Goal: Task Accomplishment & Management: Complete application form

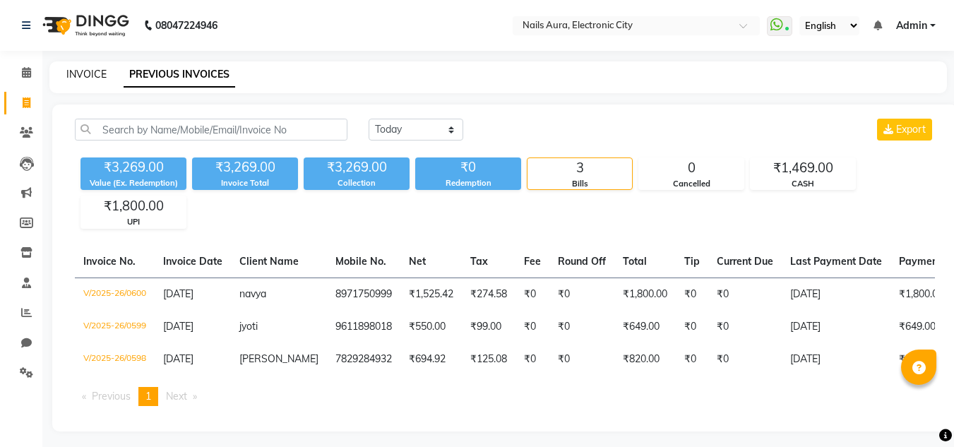
click at [71, 73] on link "INVOICE" at bounding box center [86, 74] width 40 height 13
select select "service"
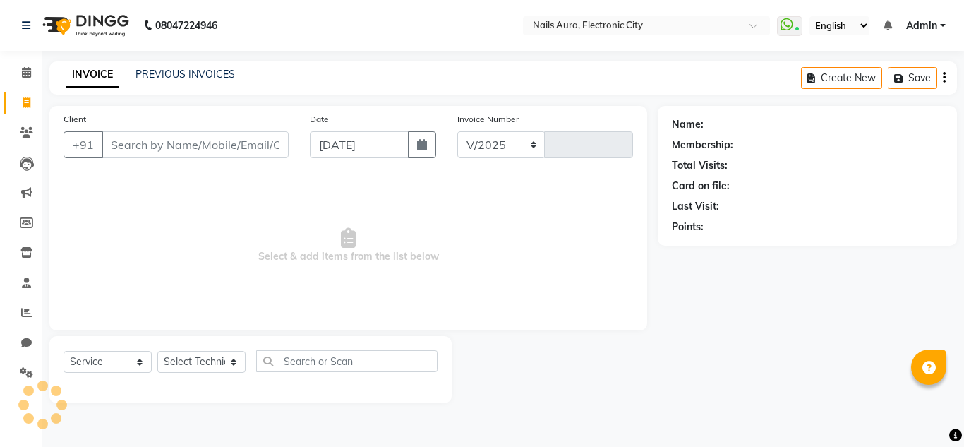
select select "8179"
type input "0601"
click at [185, 369] on select "Select Technician [PERSON_NAME] [PERSON_NAME] Pooja [PERSON_NAME] [PERSON_NAME]…" at bounding box center [201, 362] width 88 height 22
select select "81947"
click at [157, 351] on select "Select Technician [PERSON_NAME] [PERSON_NAME] Pooja [PERSON_NAME] [PERSON_NAME]…" at bounding box center [201, 362] width 88 height 22
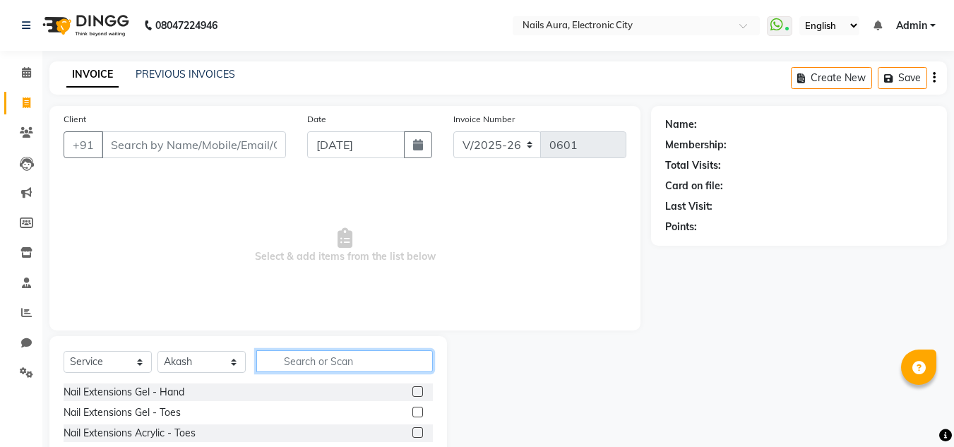
click at [321, 364] on input "text" at bounding box center [344, 361] width 176 height 22
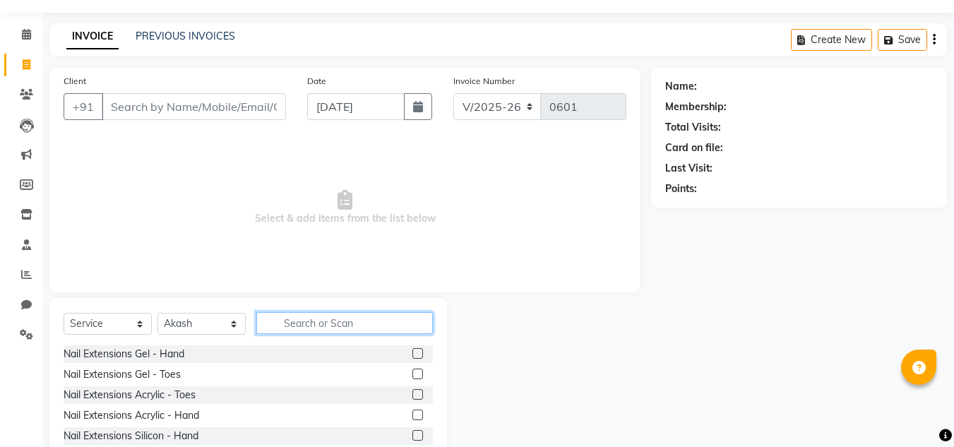
scroll to position [71, 0]
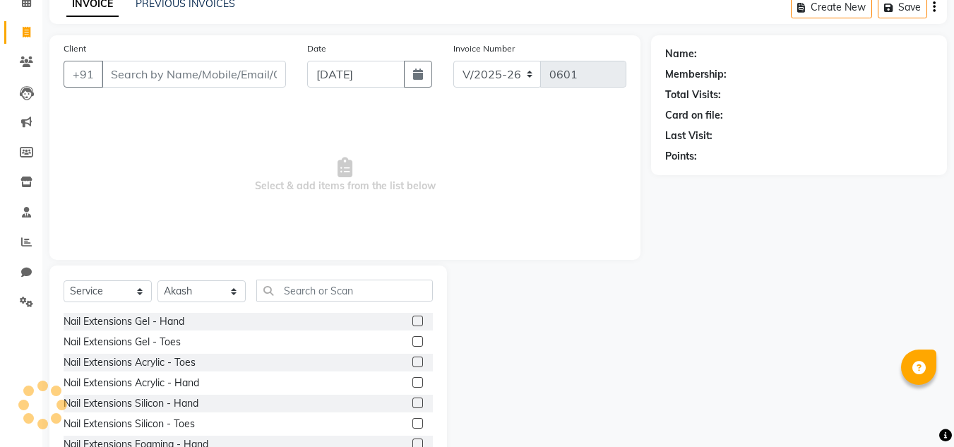
click at [412, 383] on label at bounding box center [417, 382] width 11 height 11
click at [412, 383] on input "checkbox" at bounding box center [416, 382] width 9 height 9
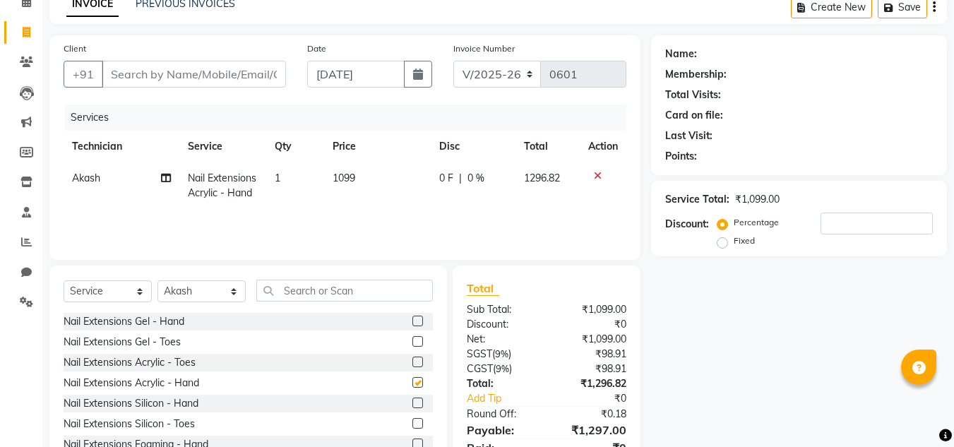
checkbox input "false"
click at [314, 296] on input "text" at bounding box center [344, 291] width 176 height 22
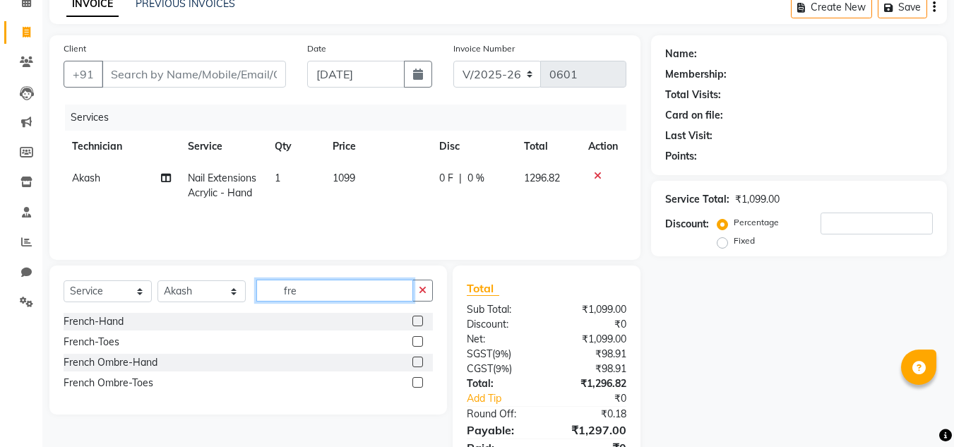
type input "fre"
click at [418, 319] on label at bounding box center [417, 321] width 11 height 11
click at [418, 319] on input "checkbox" at bounding box center [416, 321] width 9 height 9
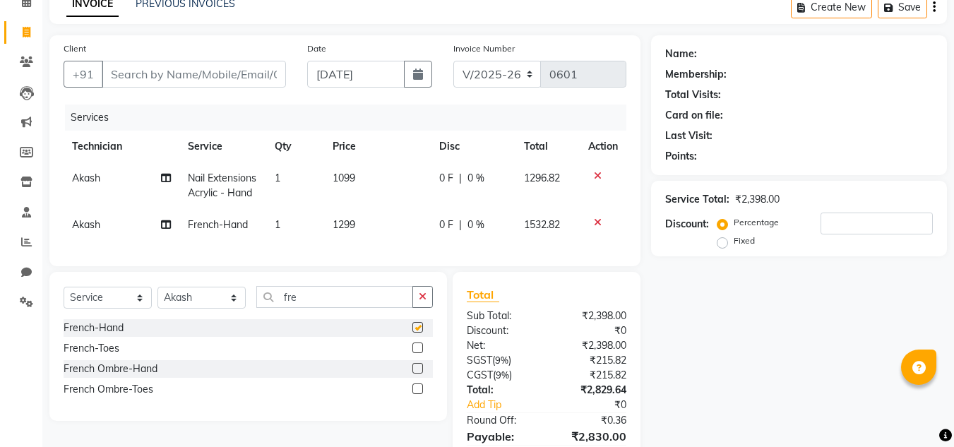
checkbox input "false"
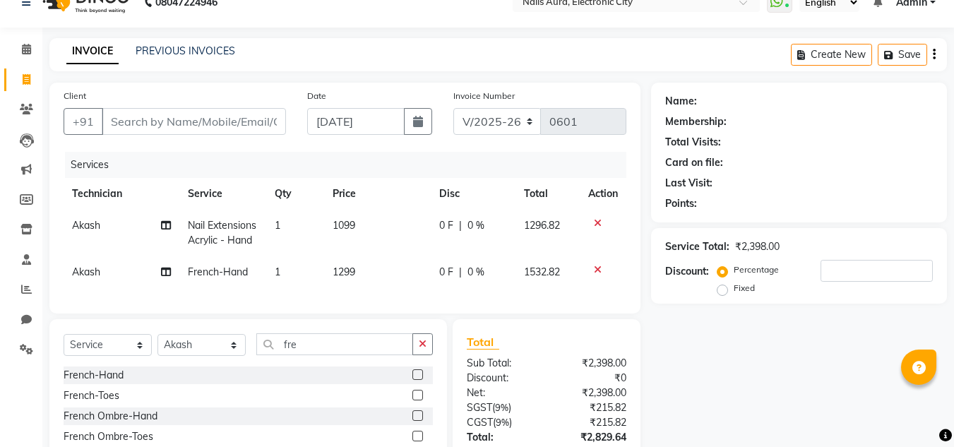
scroll to position [164, 0]
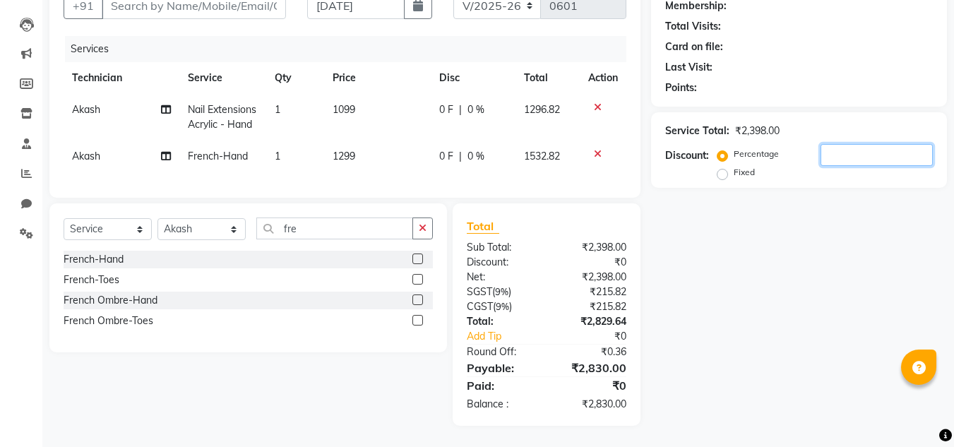
click at [844, 144] on input "number" at bounding box center [876, 155] width 112 height 22
click at [827, 197] on div "Name: Membership: Total Visits: Card on file: Last Visit: Points: Service Total…" at bounding box center [804, 196] width 306 height 459
click at [855, 144] on input "20" at bounding box center [876, 155] width 112 height 22
type input "2"
type input "20"
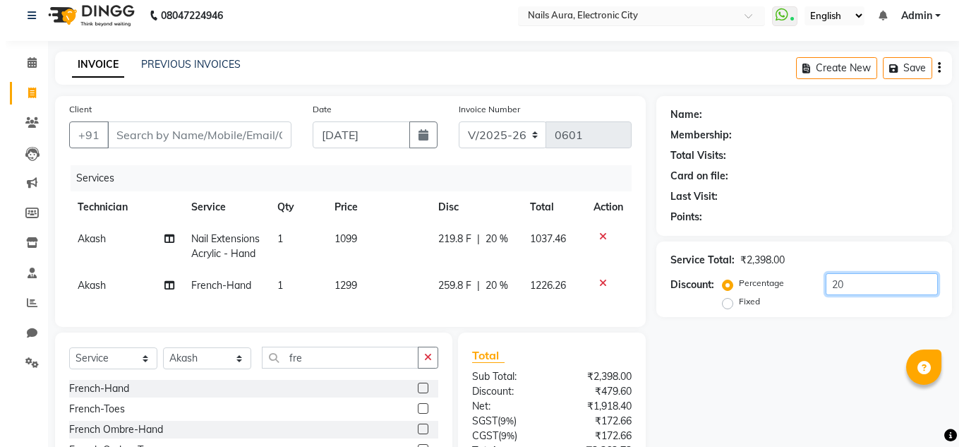
scroll to position [0, 0]
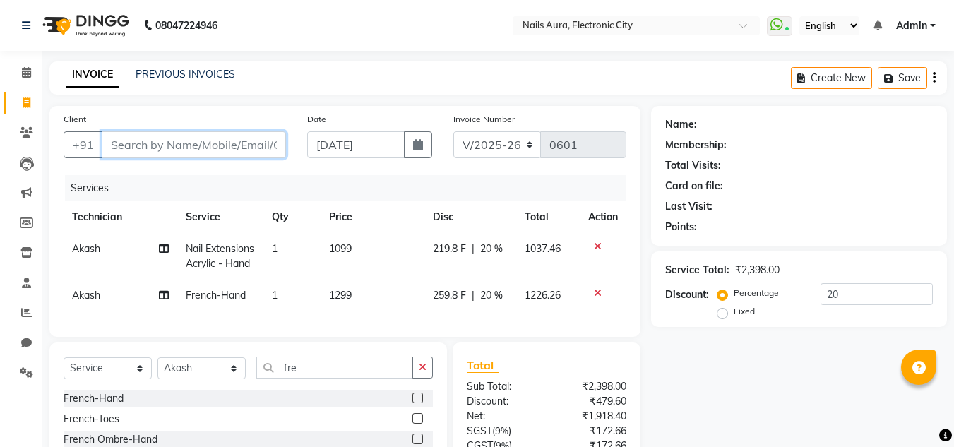
click at [228, 151] on input "Client" at bounding box center [194, 144] width 184 height 27
click at [203, 143] on input "Client" at bounding box center [194, 144] width 184 height 27
type input "9"
type input "0"
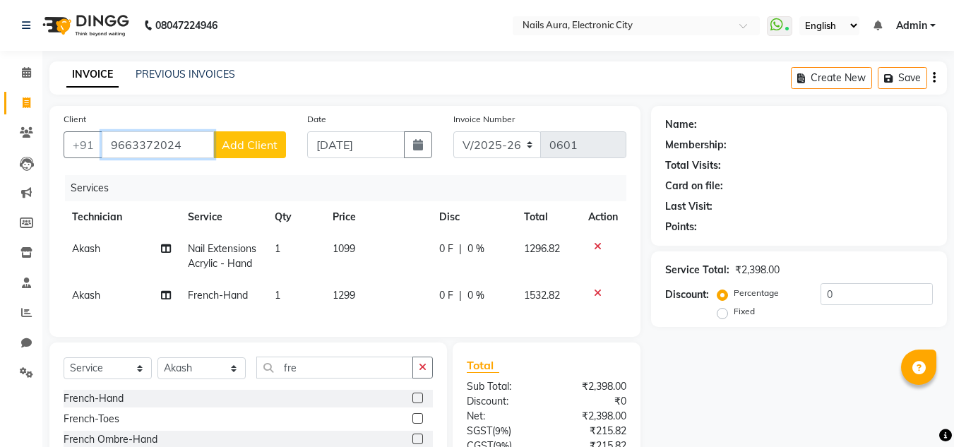
type input "9663372024"
click at [269, 151] on span "Add Client" at bounding box center [250, 145] width 56 height 14
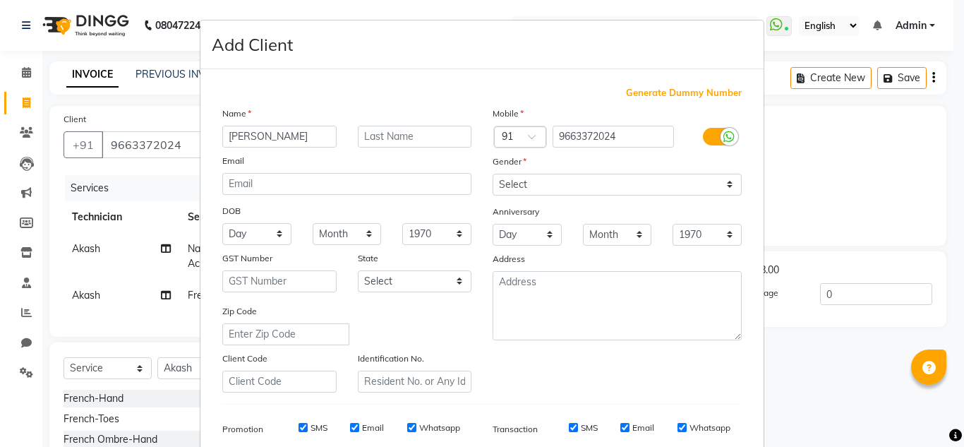
type input "[PERSON_NAME]"
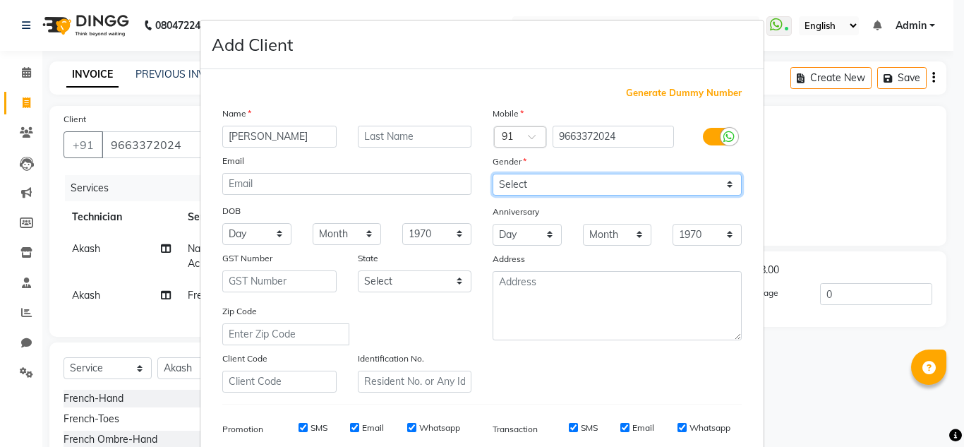
click at [669, 183] on select "Select [DEMOGRAPHIC_DATA] [DEMOGRAPHIC_DATA] Other Prefer Not To Say" at bounding box center [617, 185] width 249 height 22
select select "[DEMOGRAPHIC_DATA]"
click at [493, 174] on select "Select [DEMOGRAPHIC_DATA] [DEMOGRAPHIC_DATA] Other Prefer Not To Say" at bounding box center [617, 185] width 249 height 22
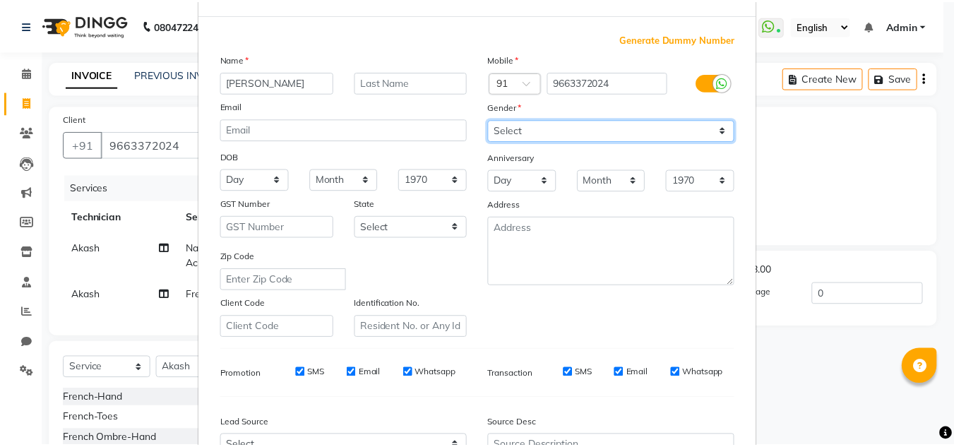
scroll to position [205, 0]
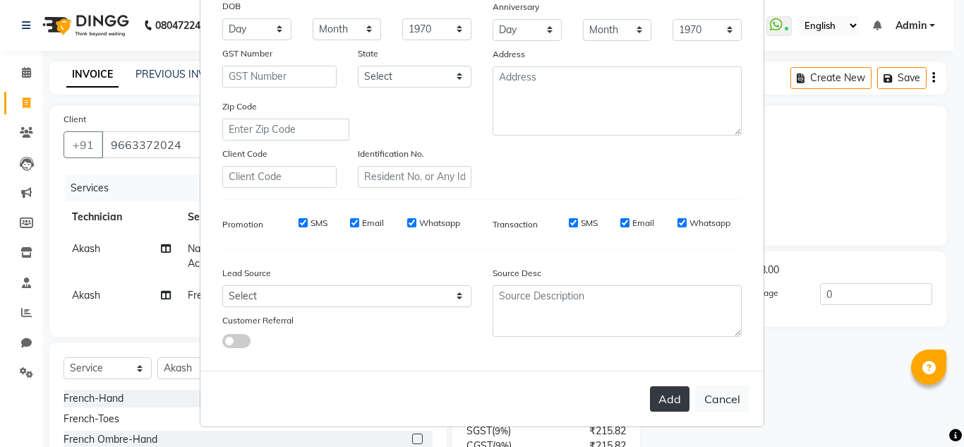
click at [660, 400] on button "Add" at bounding box center [670, 398] width 40 height 25
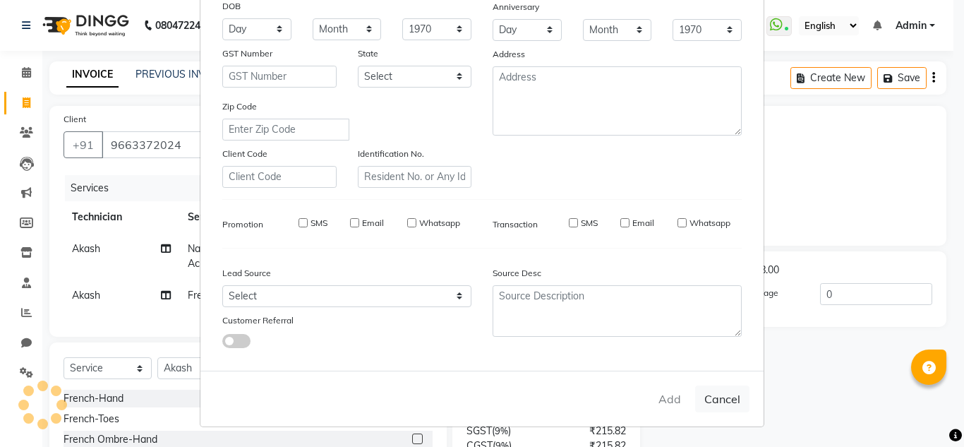
select select
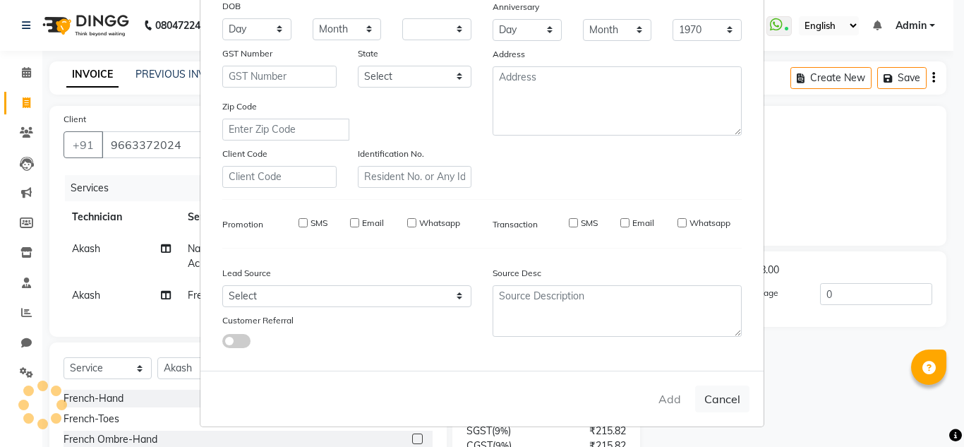
select select
checkbox input "false"
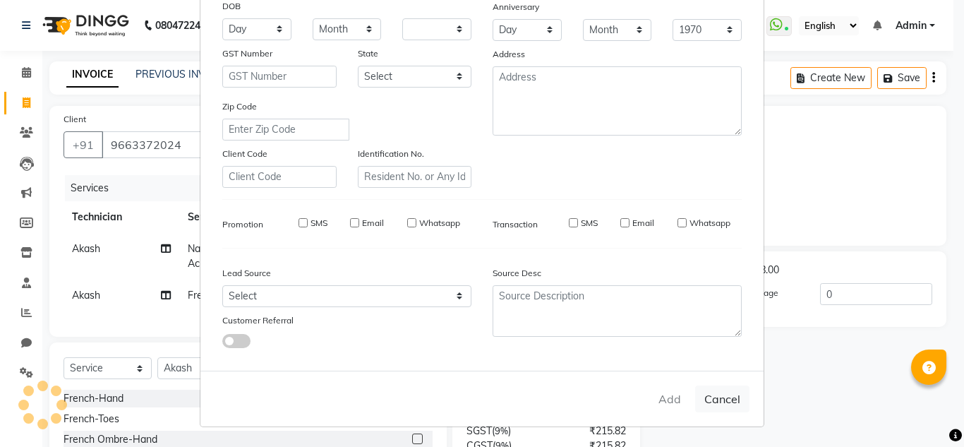
checkbox input "false"
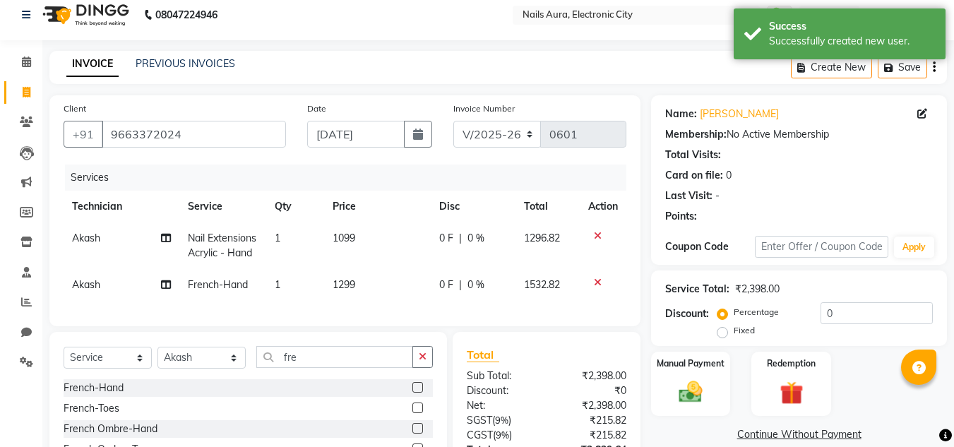
scroll to position [164, 0]
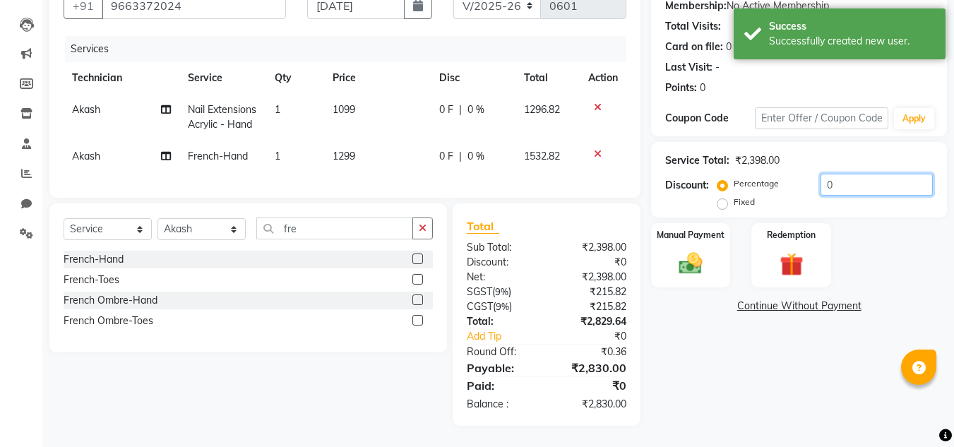
click at [858, 174] on input "0" at bounding box center [876, 185] width 112 height 22
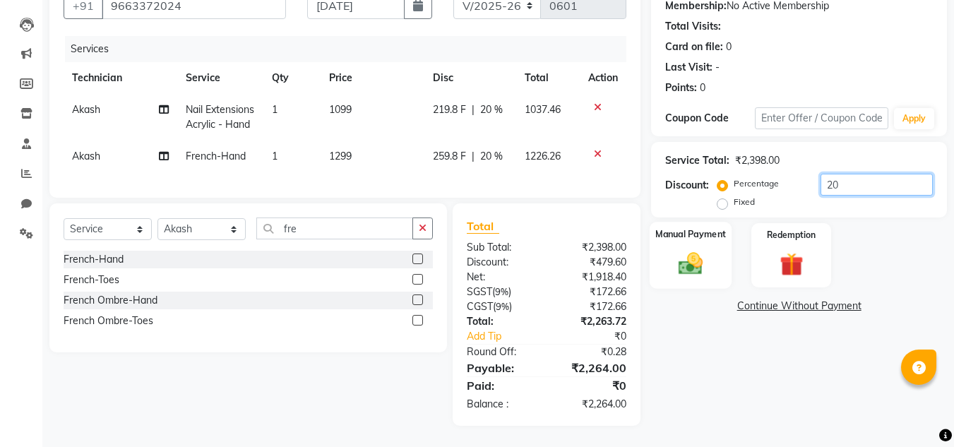
type input "20"
click at [687, 253] on div "Manual Payment" at bounding box center [691, 255] width 83 height 67
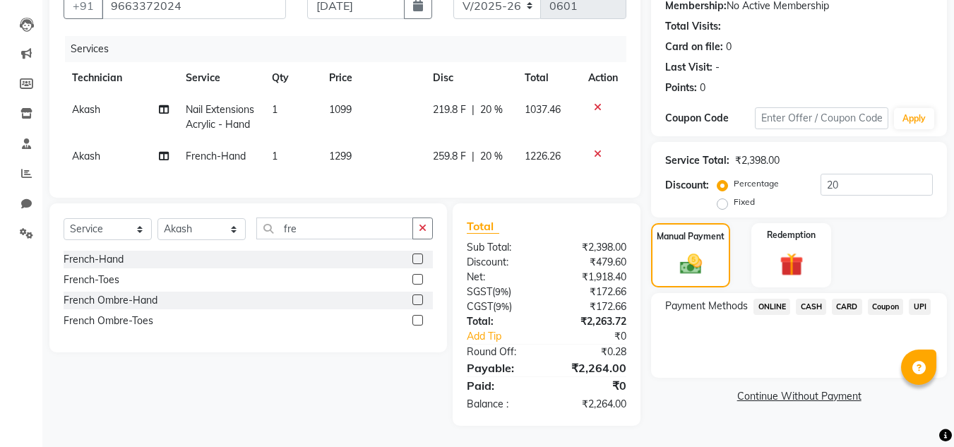
click at [923, 299] on span "UPI" at bounding box center [920, 307] width 22 height 16
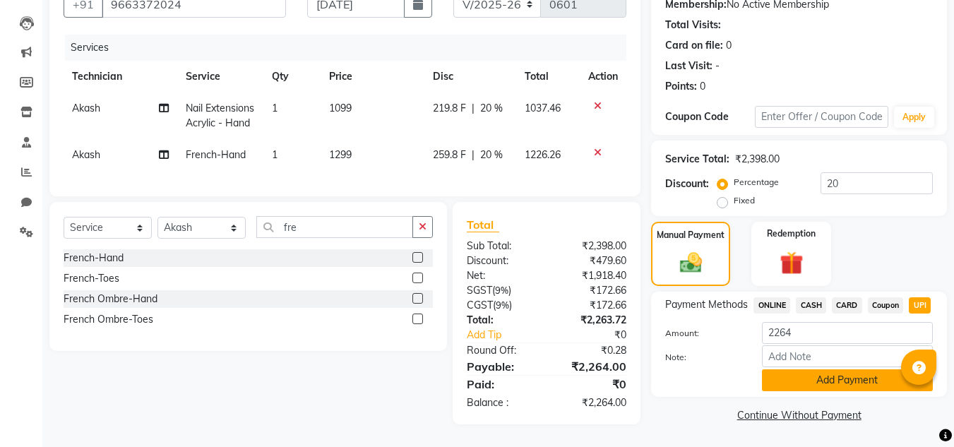
click at [792, 369] on button "Add Payment" at bounding box center [847, 380] width 171 height 22
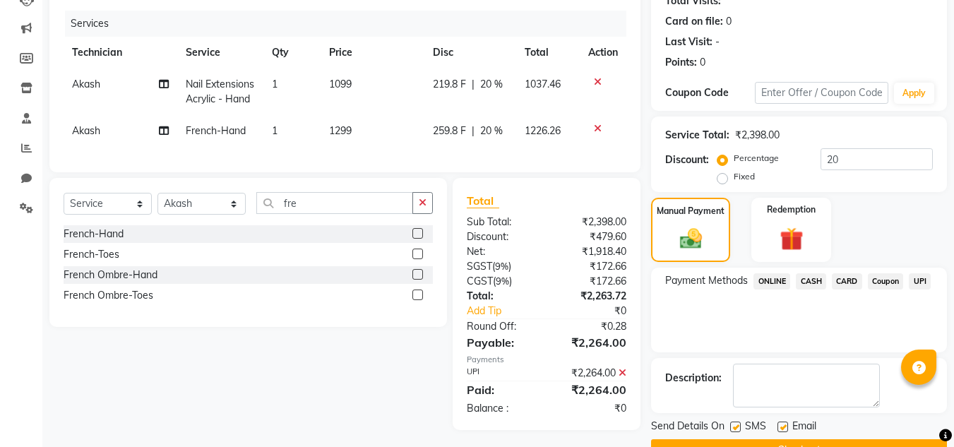
scroll to position [200, 0]
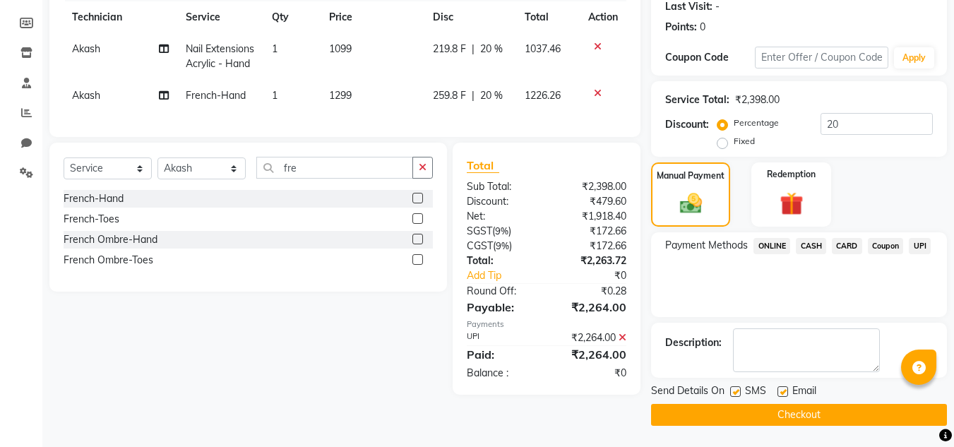
click at [820, 414] on button "Checkout" at bounding box center [799, 415] width 296 height 22
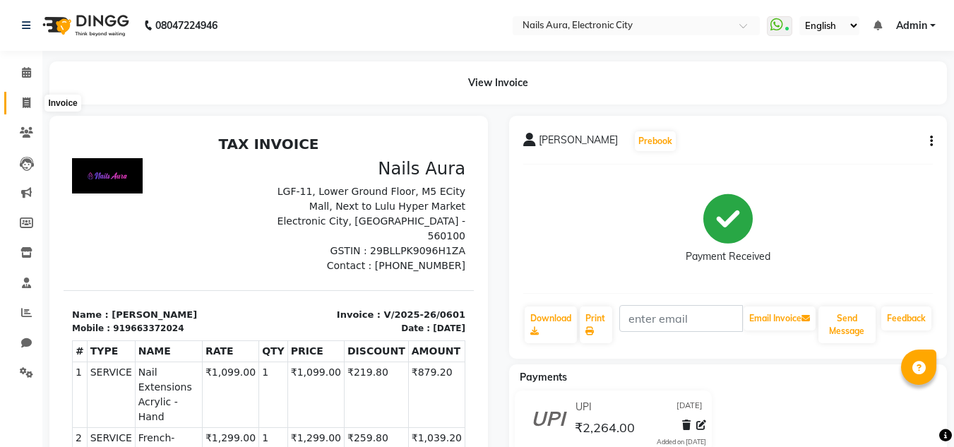
click at [26, 107] on icon at bounding box center [27, 102] width 8 height 11
select select "service"
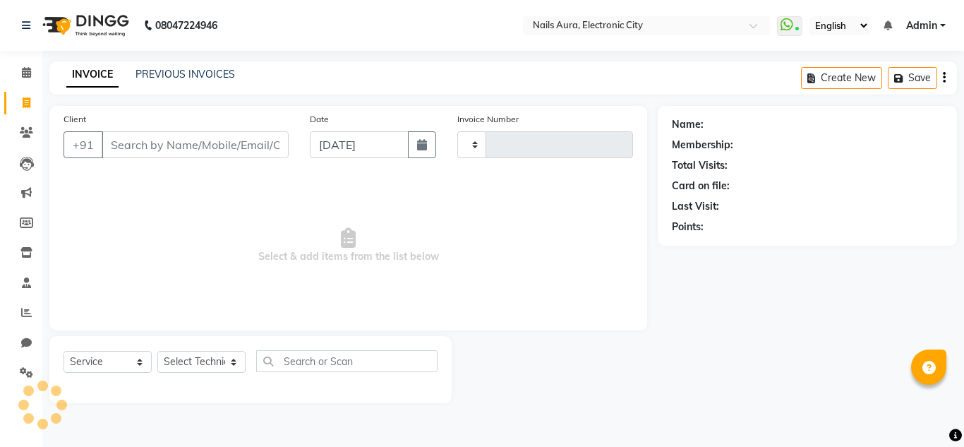
type input "0602"
select select "8179"
click at [184, 73] on link "PREVIOUS INVOICES" at bounding box center [186, 74] width 100 height 13
